Goal: Information Seeking & Learning: Learn about a topic

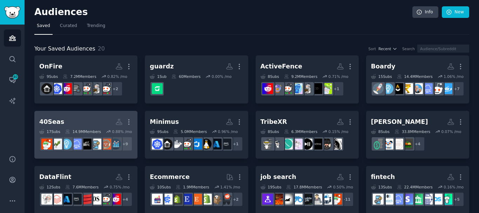
click at [90, 128] on h2 "40Seas More" at bounding box center [85, 122] width 93 height 12
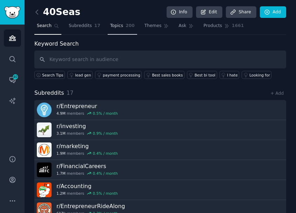
click at [118, 25] on link "Topics 200" at bounding box center [122, 27] width 29 height 14
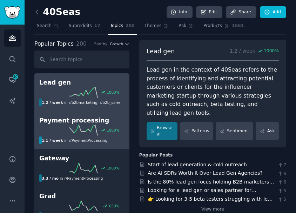
click at [55, 118] on h2 "Payment processing" at bounding box center [81, 120] width 85 height 9
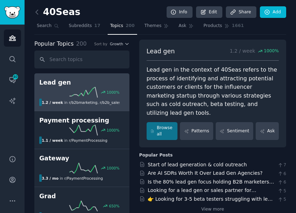
drag, startPoint x: 69, startPoint y: 88, endPoint x: 22, endPoint y: 77, distance: 48.1
click at [22, 77] on div "Audiences Search Conversations 40 AI Reports" at bounding box center [12, 86] width 25 height 122
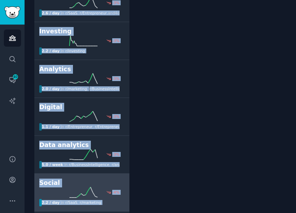
scroll to position [4722, 0]
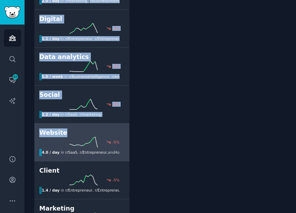
drag, startPoint x: 30, startPoint y: 74, endPoint x: 129, endPoint y: 116, distance: 107.7
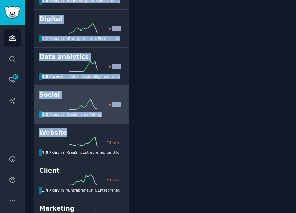
copy div "Lead gen 1000 % 1.2 / week in r/ b2bmarketing , r/ b2b_sales 1000% increase in …"
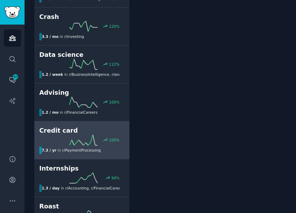
scroll to position [631, 0]
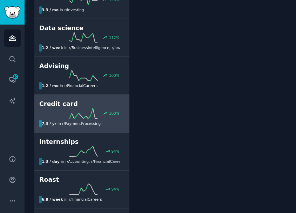
click at [97, 108] on icon at bounding box center [83, 113] width 28 height 11
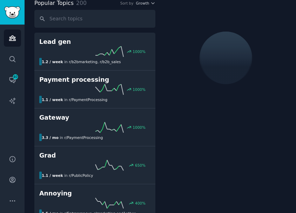
scroll to position [40, 0]
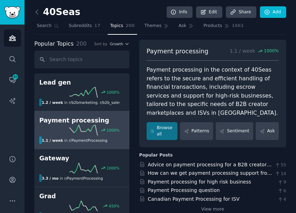
click at [73, 121] on h2 "Payment processing" at bounding box center [81, 120] width 85 height 9
click at [169, 131] on link "Browse all" at bounding box center [161, 131] width 31 height 18
